Goal: Contribute content: Add original content to the website for others to see

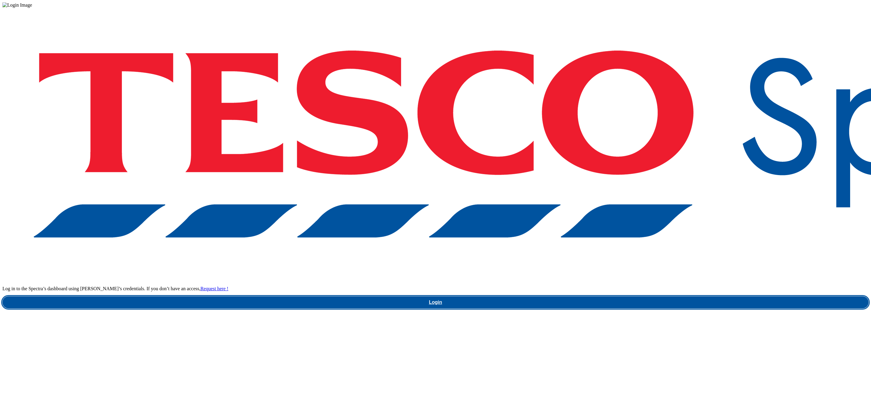
click at [665, 296] on link "Login" at bounding box center [435, 302] width 866 height 12
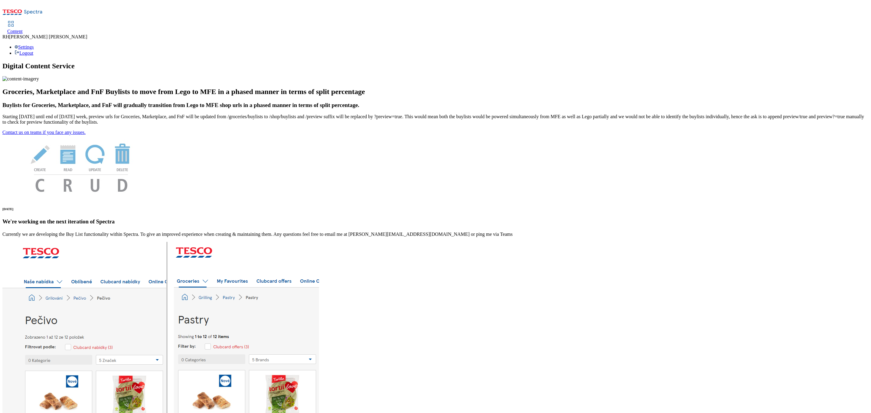
click at [23, 29] on span "Content" at bounding box center [14, 31] width 15 height 5
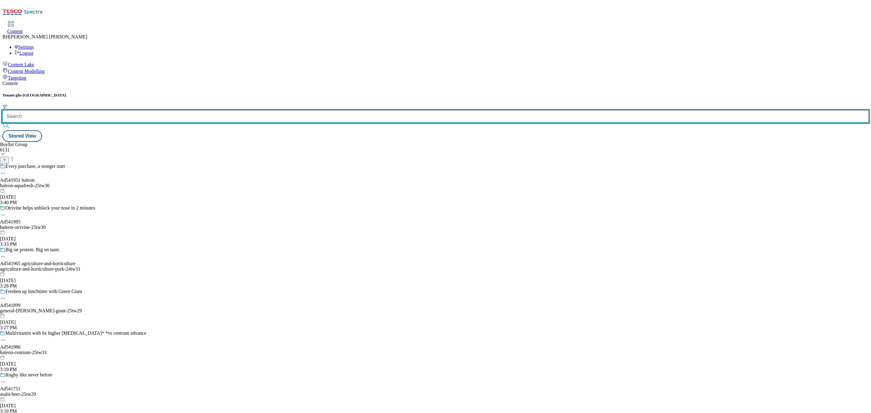
click at [140, 110] on input "text" at bounding box center [435, 116] width 866 height 12
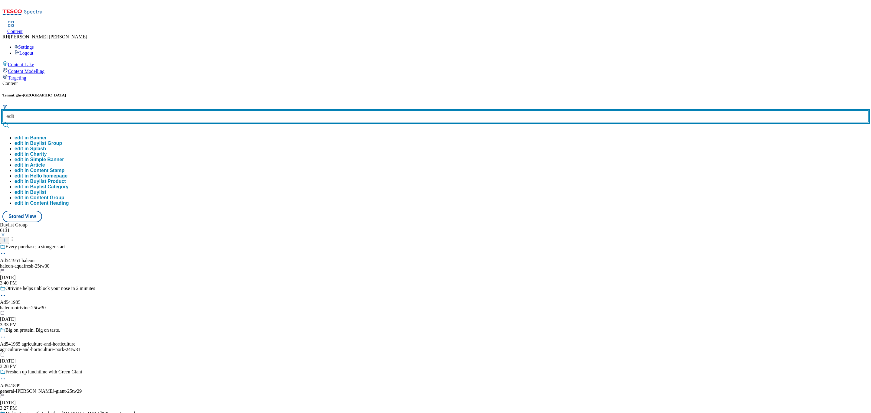
type input "edit"
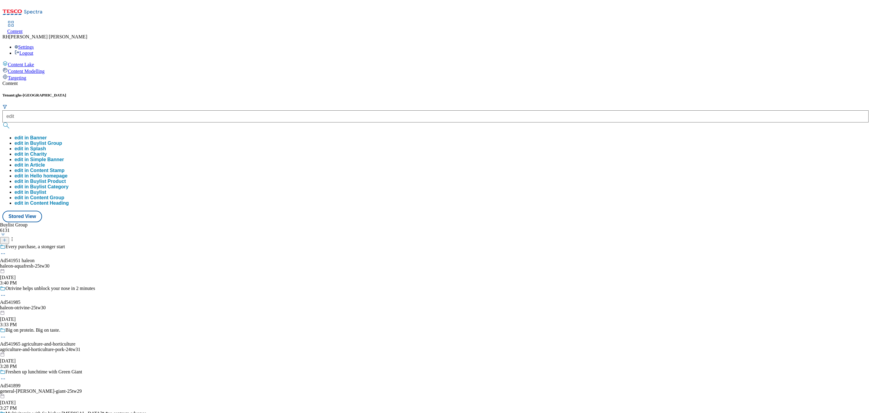
click at [62, 141] on button "edit in Buylist Group" at bounding box center [38, 143] width 47 height 5
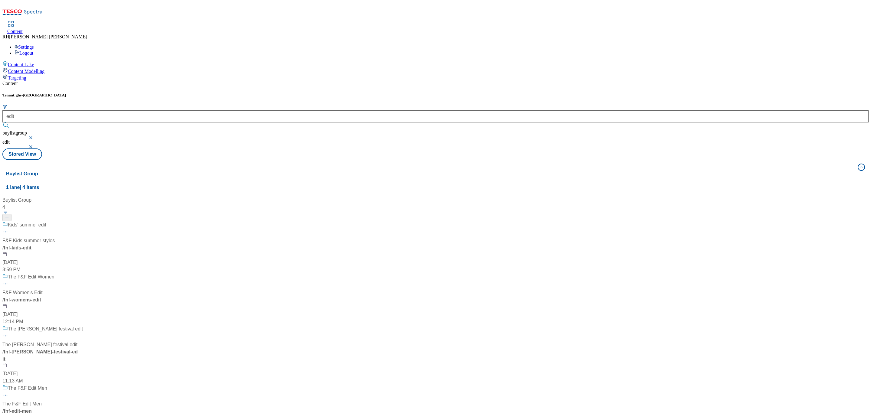
scroll to position [91, 0]
click at [83, 385] on div "The F&F Edit Men The F&F Edit Men / fnf-edit-men Aug 13, 2025 11:49 AM" at bounding box center [42, 411] width 80 height 52
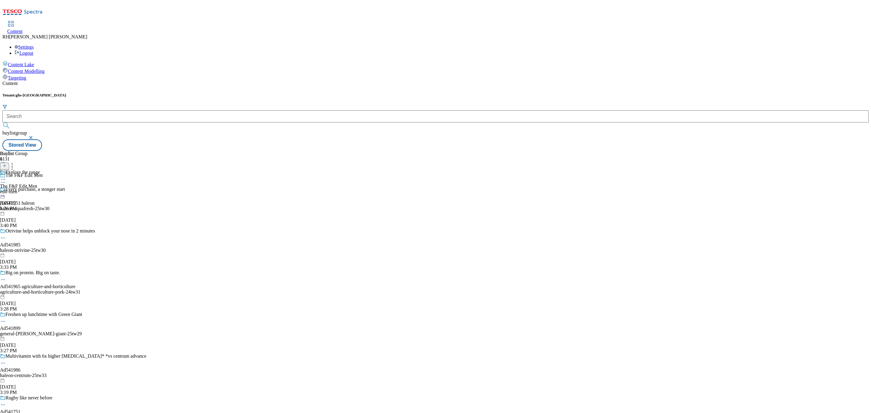
click at [40, 189] on div "edit-men" at bounding box center [20, 191] width 40 height 5
click at [23, 184] on span "all-products" at bounding box center [11, 186] width 23 height 5
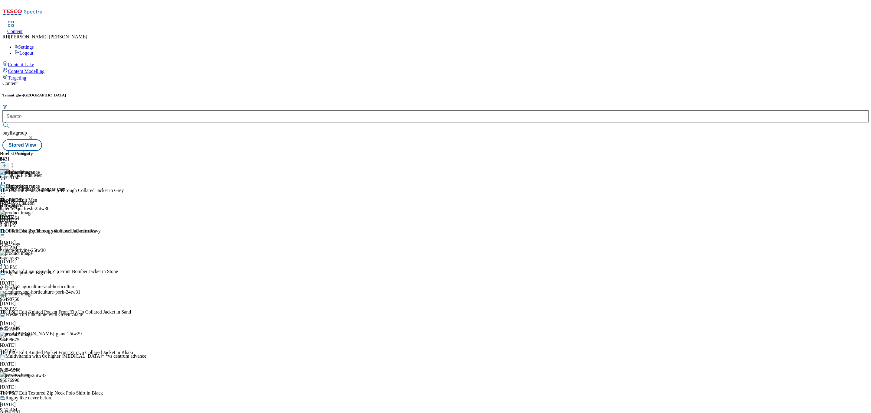
click at [6, 190] on icon at bounding box center [3, 193] width 6 height 6
click at [26, 204] on span "Edit" at bounding box center [22, 206] width 7 height 5
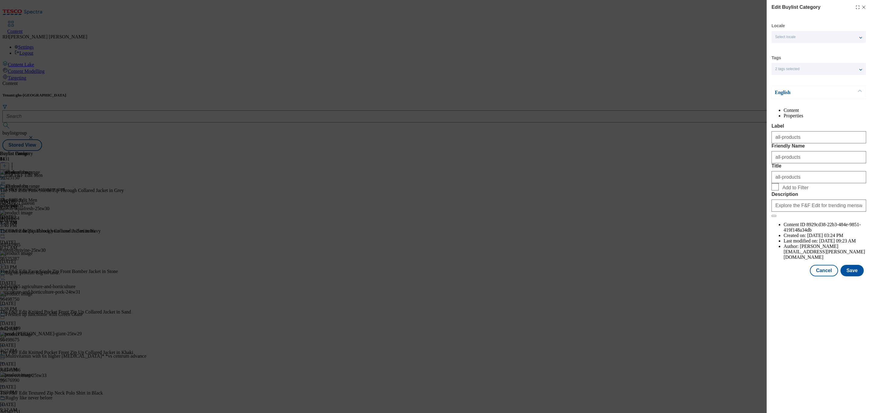
click at [840, 118] on li "Properties" at bounding box center [825, 115] width 83 height 5
click at [791, 113] on li "Content" at bounding box center [825, 110] width 83 height 5
click at [825, 276] on button "Cancel" at bounding box center [824, 270] width 28 height 11
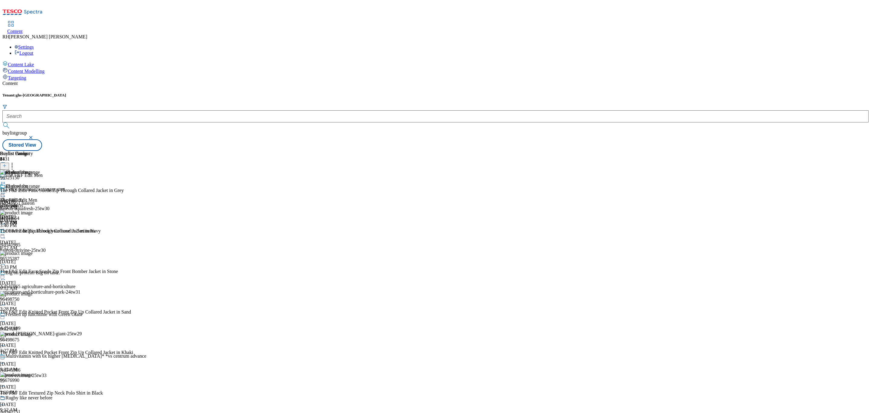
click at [6, 190] on icon at bounding box center [3, 193] width 6 height 6
click at [26, 204] on span "Edit" at bounding box center [22, 206] width 7 height 5
select select "evergreen"
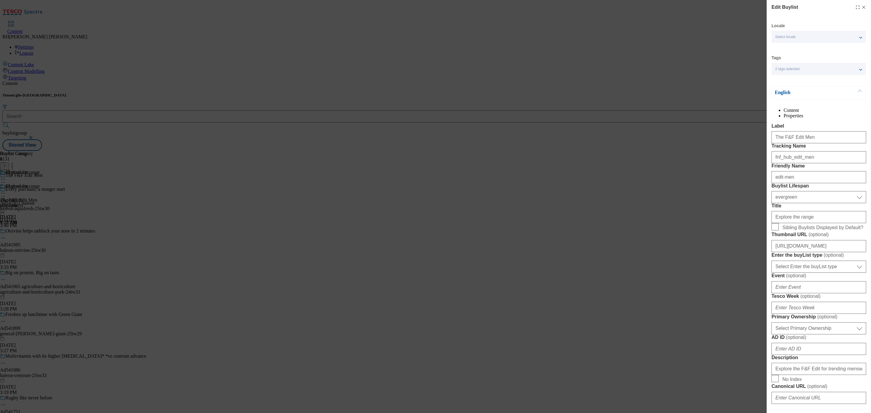
select select "Banner"
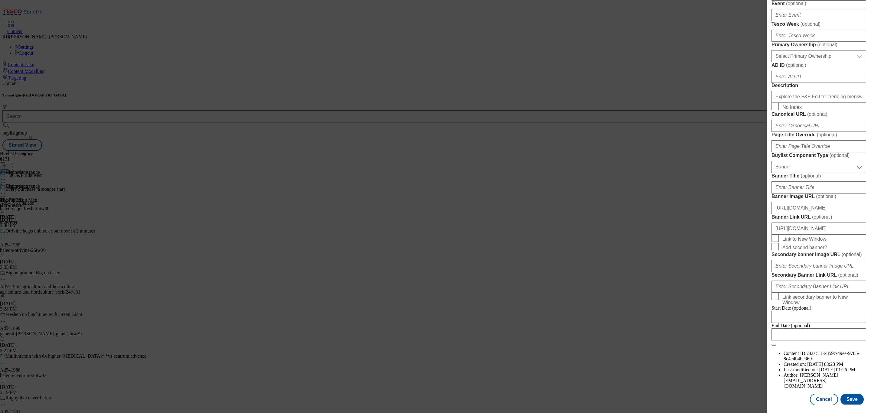
scroll to position [408, 0]
click at [822, 233] on input "https://www.tesco.com/shop/en-GB/landing/f-f?icid=fnf_hub_edit_men" at bounding box center [819, 227] width 95 height 12
drag, startPoint x: 825, startPoint y: 292, endPoint x: 870, endPoint y: 291, distance: 45.4
click at [870, 291] on div "Edit Buylist Locale Select locale English Welsh Tags 2 tags selected fnf market…" at bounding box center [819, 202] width 104 height 405
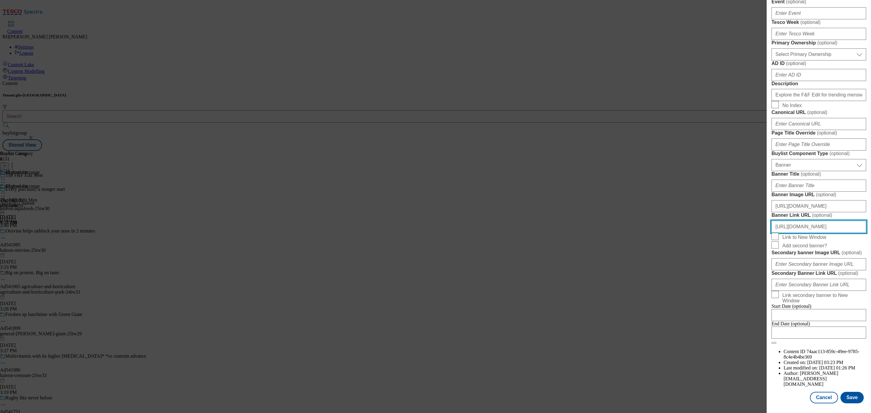
click at [823, 233] on input "https://www.tesco.com/shop/en-GB/landing/f-f?icid=fnf_hub_edit_men" at bounding box center [819, 227] width 95 height 12
drag, startPoint x: 815, startPoint y: 292, endPoint x: 863, endPoint y: 292, distance: 47.8
click at [863, 292] on div "Edit Buylist Locale Select locale English Welsh Tags 2 tags selected fnf market…" at bounding box center [819, 202] width 104 height 405
type input "https://www.tesco.com/shop/en-GB/landing/f-f"
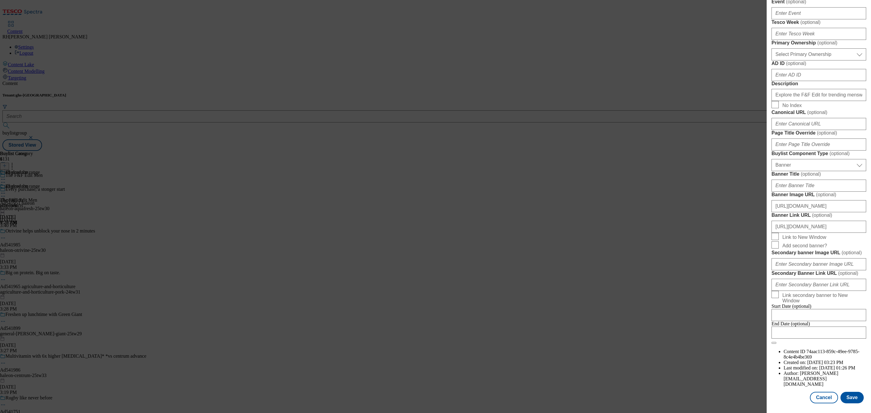
click at [823, 273] on form "Label The F&F Edit Men Tracking Name fnf_hub_edit_men Friendly Name edit-men Bu…" at bounding box center [819, 96] width 95 height 495
click at [839, 233] on input "https://www.tesco.com/shop/en-GB/landing/f-f" at bounding box center [819, 227] width 95 height 12
click at [843, 392] on button "Save" at bounding box center [852, 397] width 23 height 11
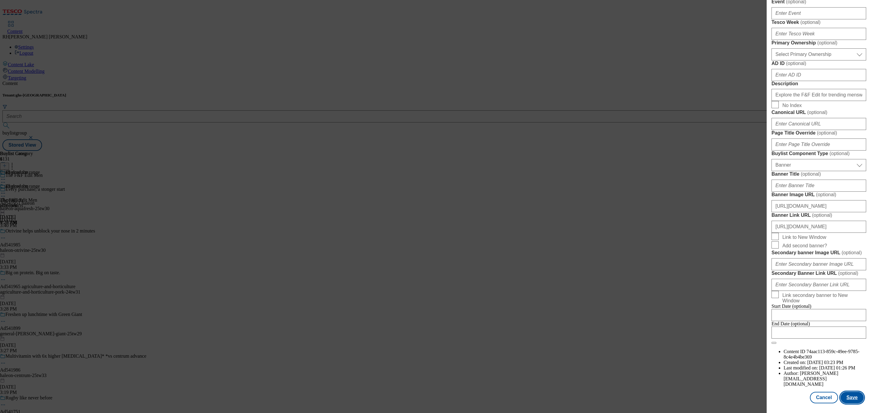
scroll to position [0, 0]
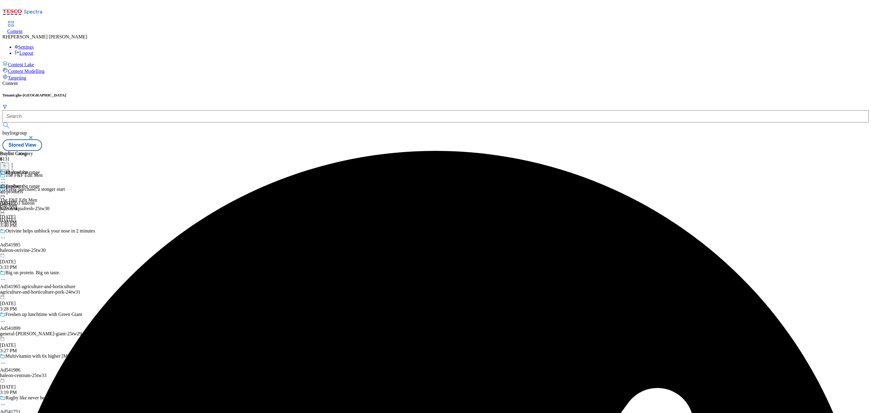
click at [40, 184] on div "Explore the range" at bounding box center [20, 191] width 40 height 14
click at [6, 190] on icon at bounding box center [3, 193] width 6 height 6
click at [35, 230] on button "Preview" at bounding box center [23, 233] width 23 height 7
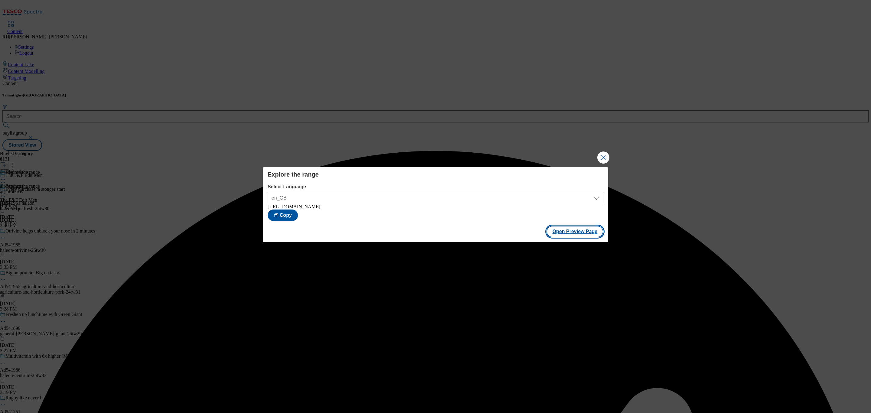
click at [586, 236] on button "Open Preview Page" at bounding box center [575, 231] width 57 height 11
click at [603, 154] on button "Close Modal" at bounding box center [603, 158] width 12 height 12
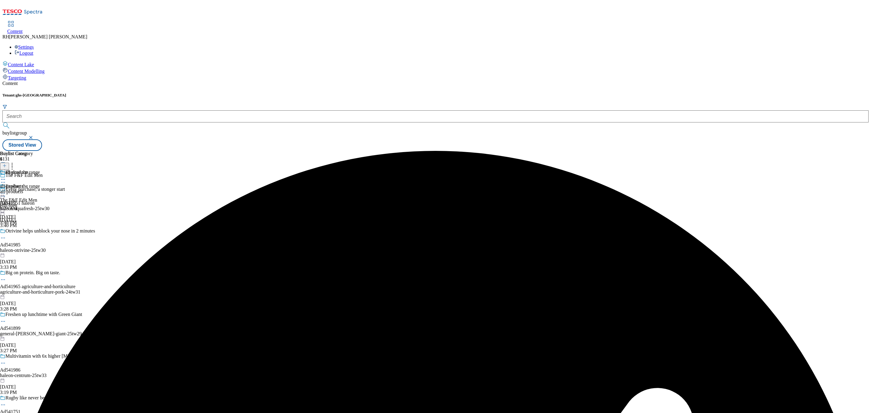
click at [6, 190] on icon at bounding box center [3, 193] width 6 height 6
click at [32, 253] on span "Publish" at bounding box center [25, 255] width 13 height 5
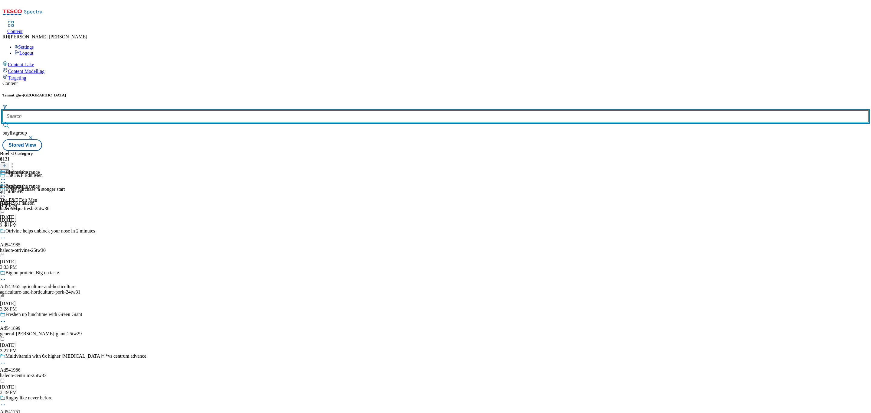
drag, startPoint x: 136, startPoint y: 47, endPoint x: 127, endPoint y: 47, distance: 9.1
click at [127, 110] on input "text" at bounding box center [435, 116] width 866 height 12
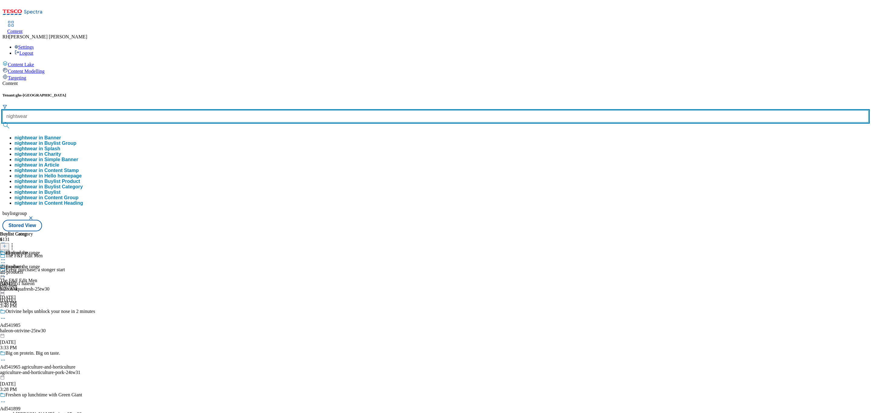
type input "nightwear"
click at [2, 122] on button "submit" at bounding box center [6, 125] width 8 height 6
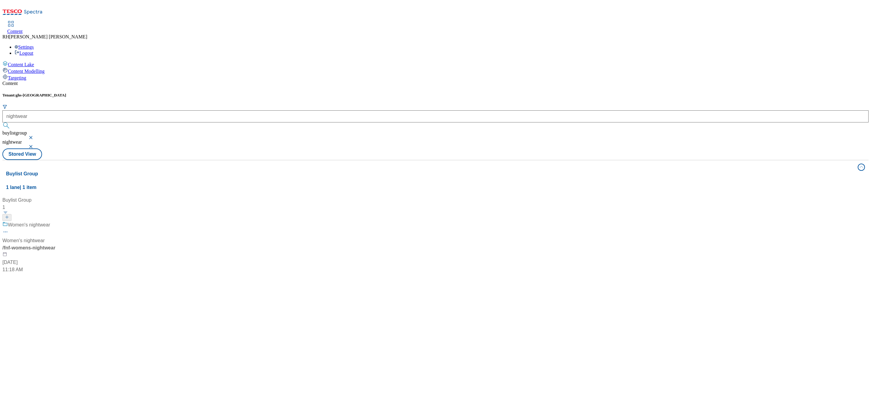
click at [78, 244] on div "/ fnf-womens-nightwear" at bounding box center [40, 247] width 76 height 7
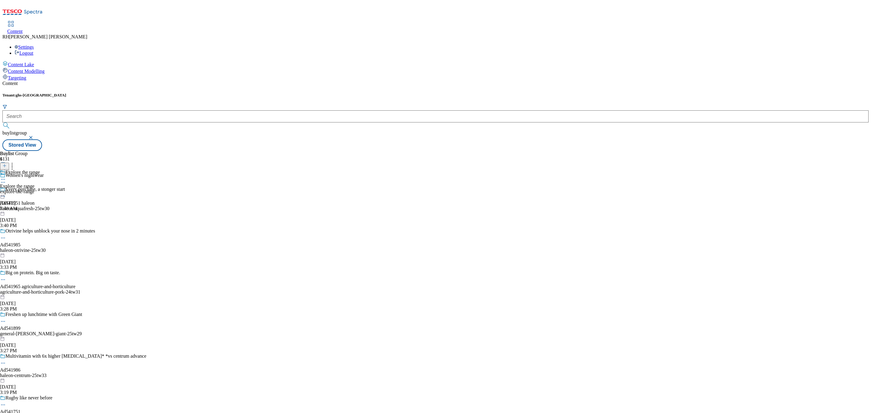
click at [40, 170] on div "Explore the range Explore the range explore-the-range Sep 1, 2025 7:40 AM" at bounding box center [20, 191] width 40 height 42
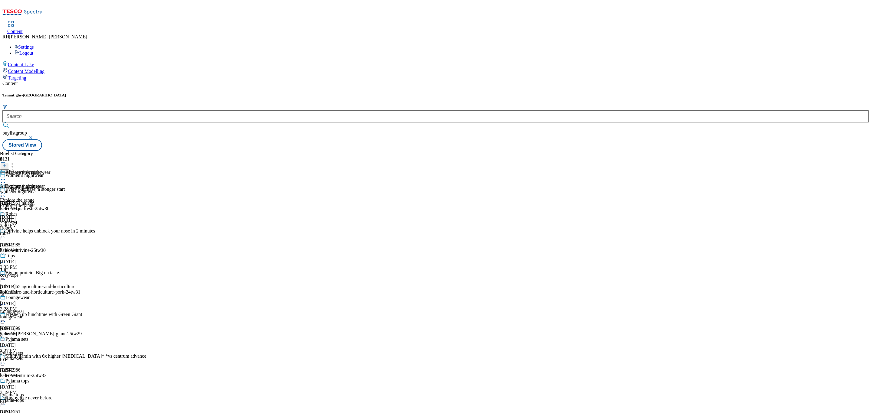
click at [6, 190] on icon at bounding box center [3, 193] width 6 height 6
click at [26, 204] on span "Edit" at bounding box center [22, 206] width 7 height 5
select select "tactical"
select select "Banner"
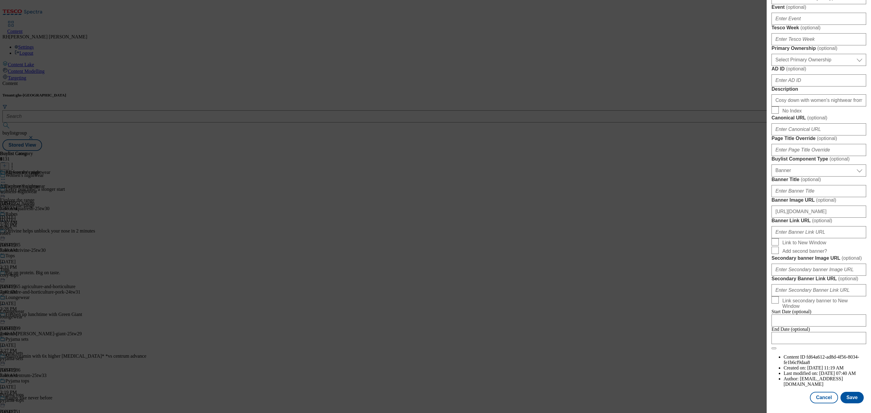
scroll to position [506, 0]
click at [818, 226] on input "Banner Link URL ( optional )" at bounding box center [819, 232] width 95 height 12
paste input "https://www.tesco.com/shop/en-GB/landing/f-f"
type input "https://www.tesco.com/shop/en-GB/landing/f-f"
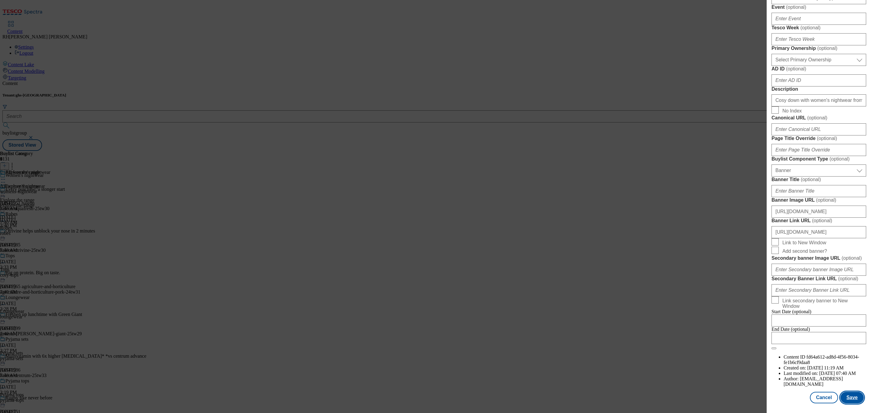
click at [847, 392] on button "Save" at bounding box center [852, 397] width 23 height 11
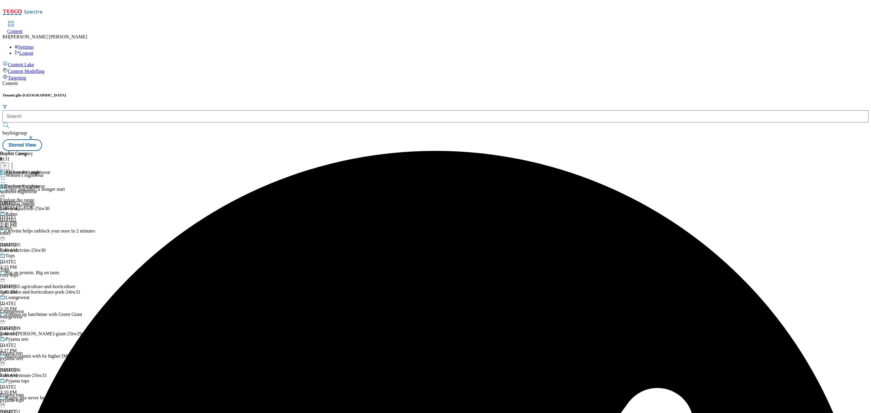
click at [6, 190] on icon at bounding box center [3, 193] width 6 height 6
click at [33, 232] on span "Preview" at bounding box center [26, 234] width 14 height 5
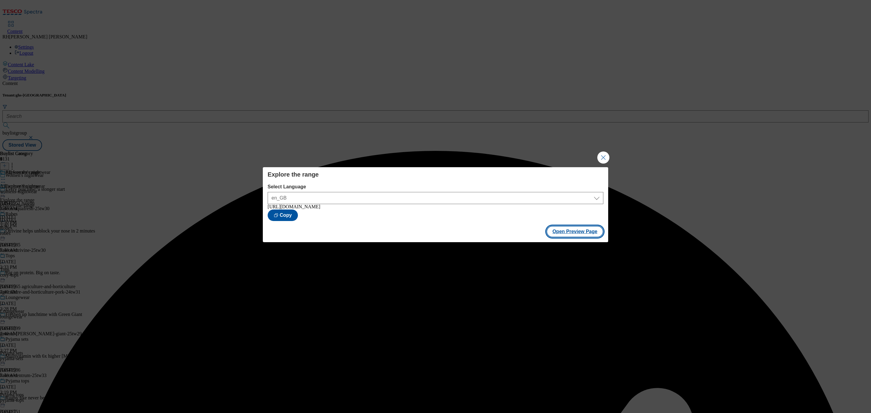
click at [576, 227] on button "Open Preview Page" at bounding box center [575, 231] width 57 height 11
click at [605, 154] on button "Close Modal" at bounding box center [603, 158] width 12 height 12
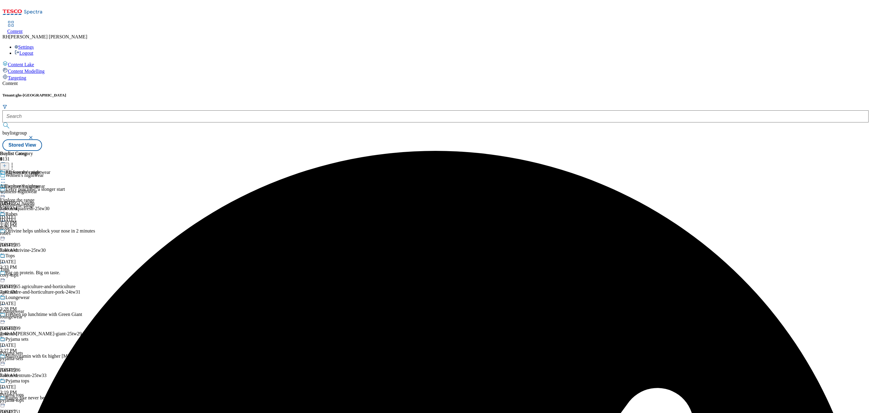
click at [6, 190] on icon at bounding box center [3, 193] width 6 height 6
click at [32, 253] on span "Publish" at bounding box center [25, 255] width 13 height 5
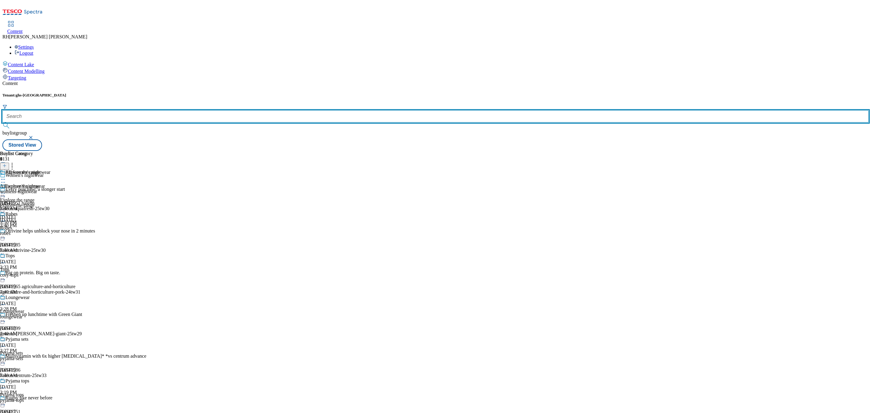
click at [143, 110] on input "text" at bounding box center [435, 116] width 866 height 12
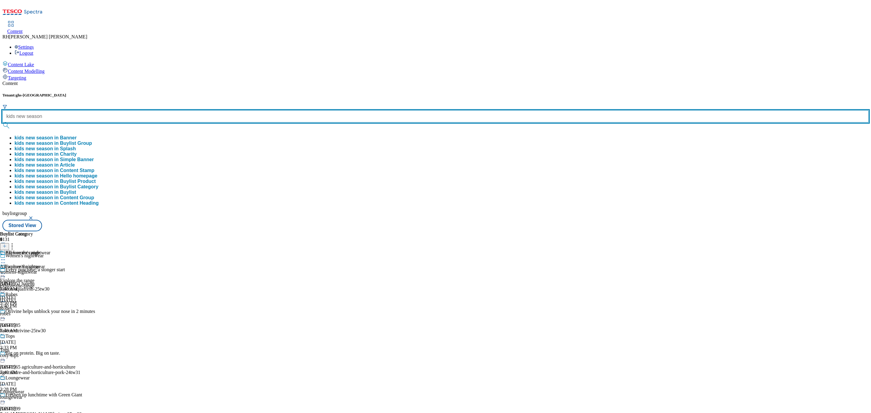
type input "kids new season"
click at [2, 122] on button "submit" at bounding box center [6, 125] width 8 height 6
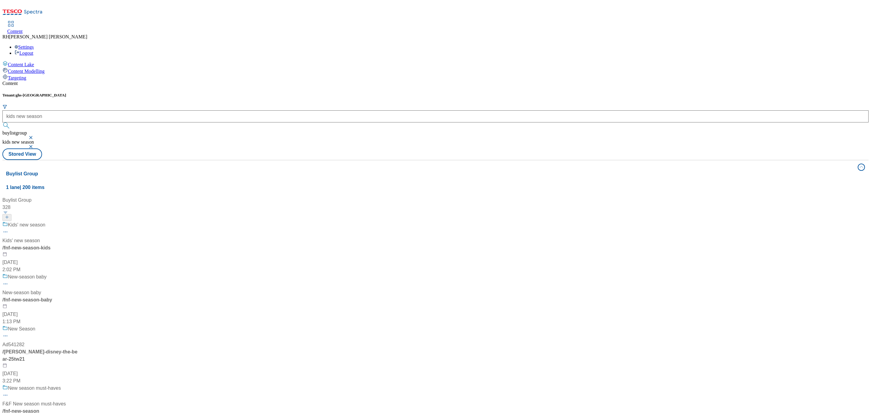
click at [78, 221] on div "Kids' new season Kids' new season / fnf-new-season-kids Aug 13, 2025 2:02 PM" at bounding box center [40, 247] width 76 height 52
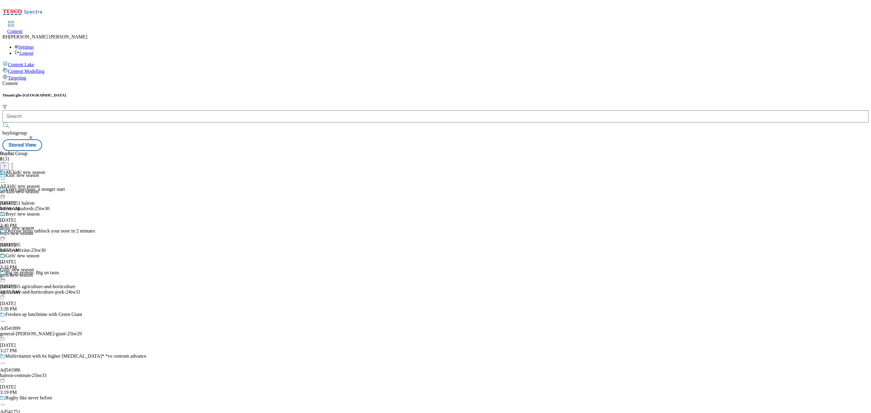
click at [45, 189] on div "all-kids-new-season" at bounding box center [22, 191] width 45 height 5
click at [6, 190] on icon at bounding box center [3, 193] width 6 height 6
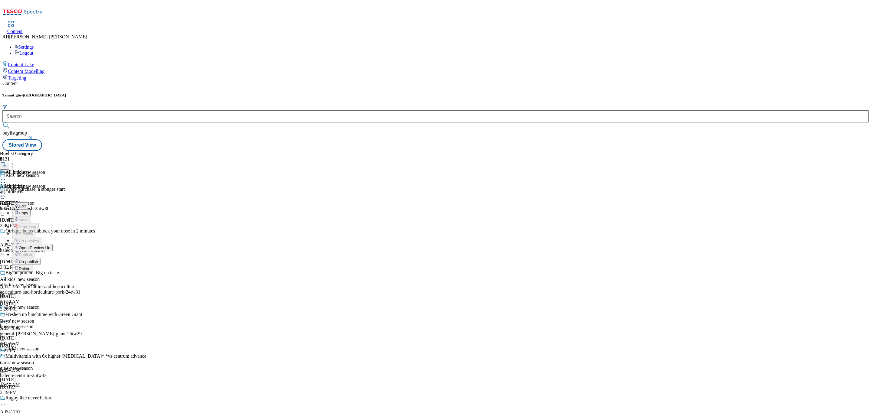
click at [26, 204] on span "Edit" at bounding box center [22, 206] width 7 height 5
select select "seasonal"
select select "Banner"
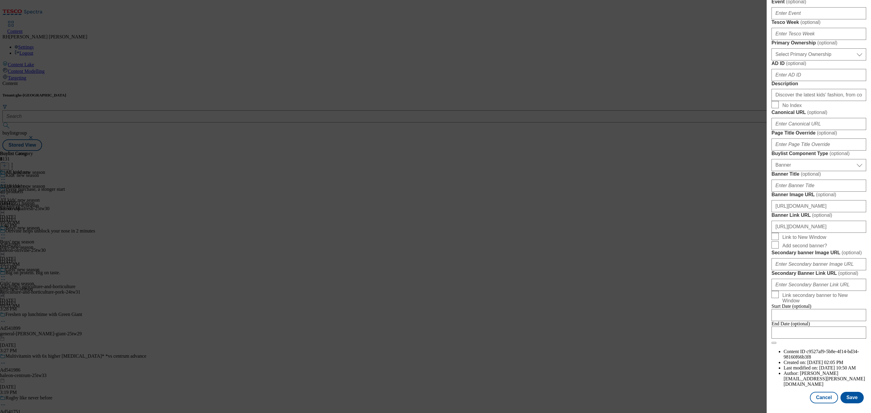
scroll to position [506, 0]
click at [843, 221] on input "https://www.tesco.com/shop/en-GB/landing/f-f?icid=fnf_hub_kids_new_season" at bounding box center [819, 227] width 95 height 12
drag, startPoint x: 853, startPoint y: 192, endPoint x: 870, endPoint y: 190, distance: 17.8
click at [870, 190] on div "Edit Buylist Locale Select locale English Welsh Tags 1 tags selected fnf market…" at bounding box center [819, 202] width 104 height 405
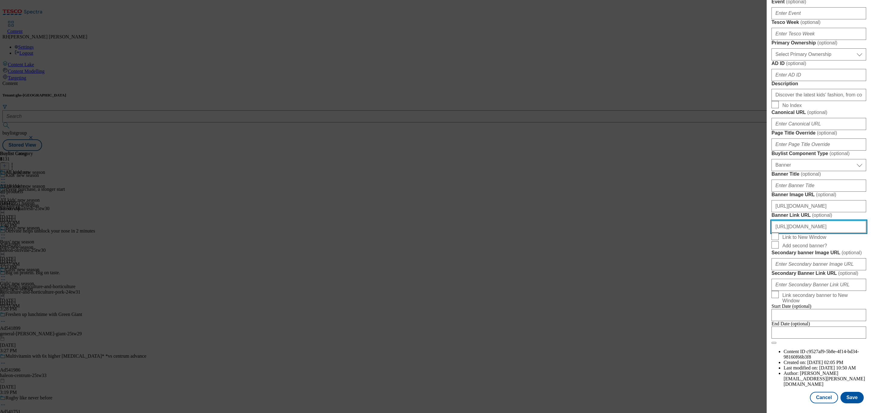
click at [816, 221] on input "https://www.tesco.com/shop/en-GB/landing/f-f?icid=fnf_hub_kids_new_season" at bounding box center [819, 227] width 95 height 12
drag, startPoint x: 804, startPoint y: 194, endPoint x: 870, endPoint y: 194, distance: 66.2
click at [870, 194] on div "Edit Buylist Locale Select locale English Welsh Tags 1 tags selected fnf market…" at bounding box center [819, 202] width 104 height 405
type input "https://www.tesco.com/shop/en-GB/landing/f-f"
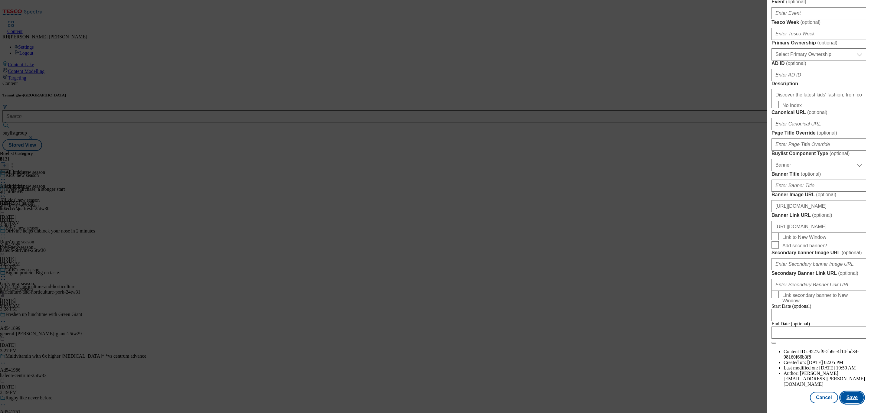
click at [851, 392] on button "Save" at bounding box center [852, 397] width 23 height 11
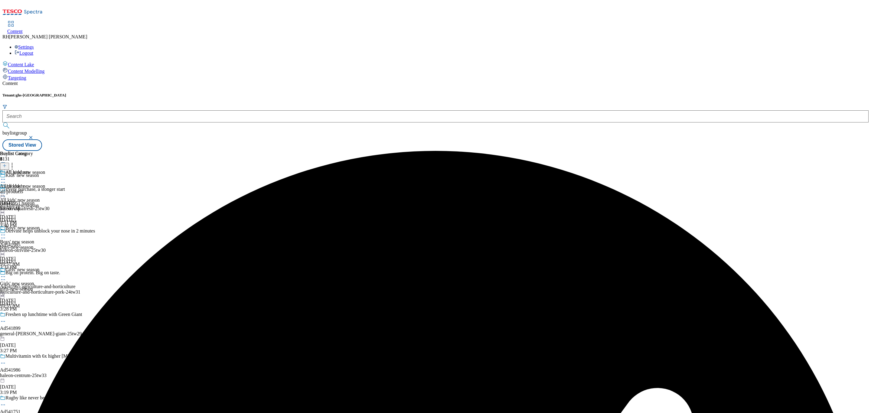
click at [6, 190] on icon at bounding box center [3, 193] width 6 height 6
click at [33, 232] on span "Preview" at bounding box center [26, 234] width 14 height 5
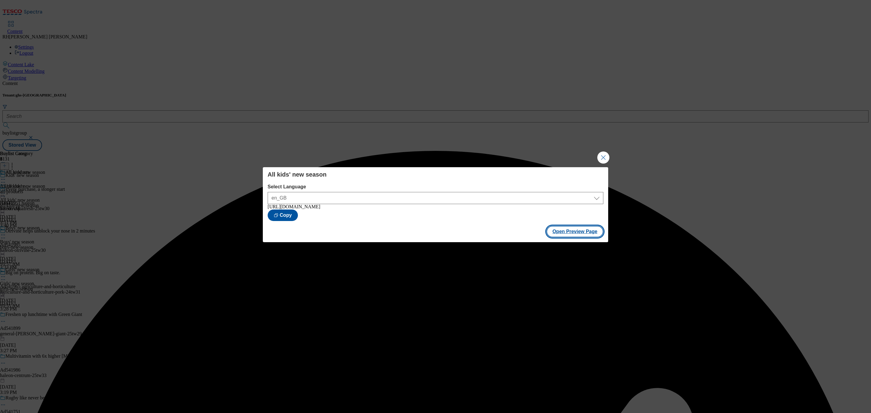
click at [591, 233] on button "Open Preview Page" at bounding box center [575, 231] width 57 height 11
click at [601, 156] on button "Close Modal" at bounding box center [603, 158] width 12 height 12
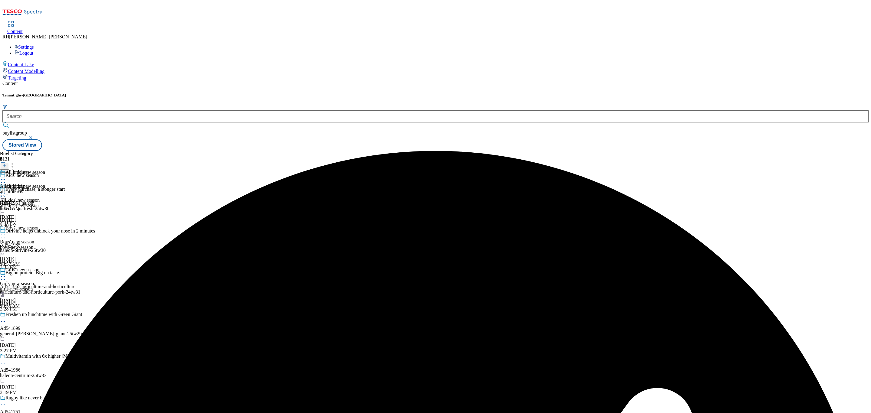
click at [6, 190] on icon at bounding box center [3, 193] width 6 height 6
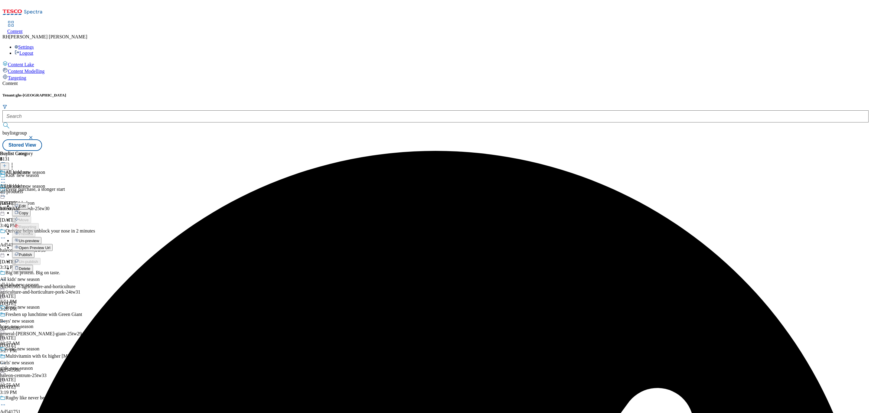
click at [32, 253] on span "Publish" at bounding box center [25, 255] width 13 height 5
